Goal: Find specific page/section: Find specific page/section

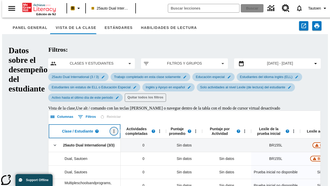
click at [114, 129] on icon "Abrir menú" at bounding box center [114, 130] width 1 height 3
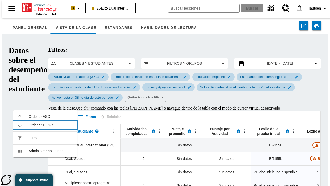
click at [51, 125] on span "Ordenar DESC" at bounding box center [51, 124] width 44 height 5
